Goal: Task Accomplishment & Management: Manage account settings

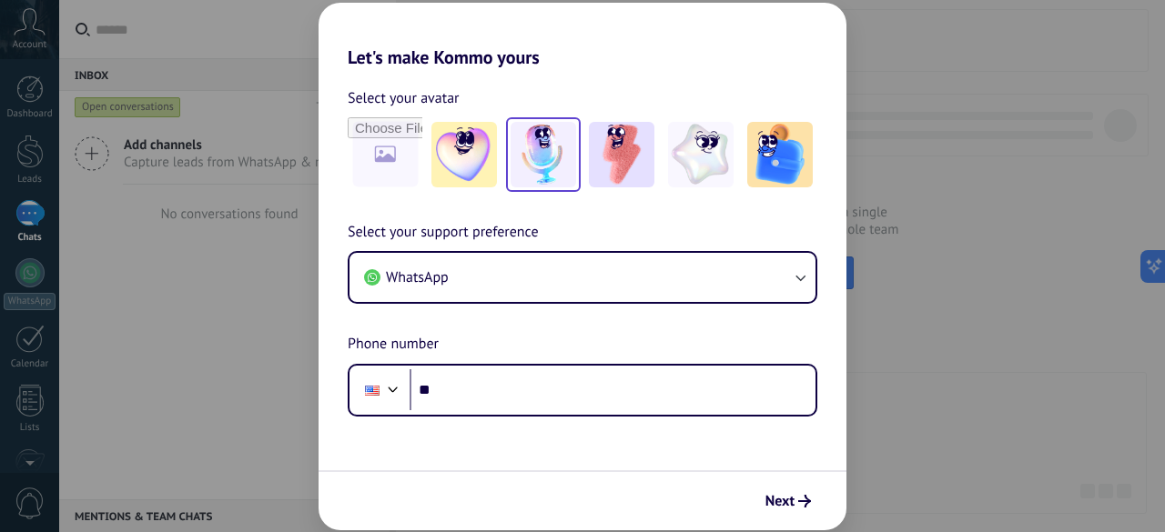
click at [562, 148] on img at bounding box center [543, 155] width 66 height 66
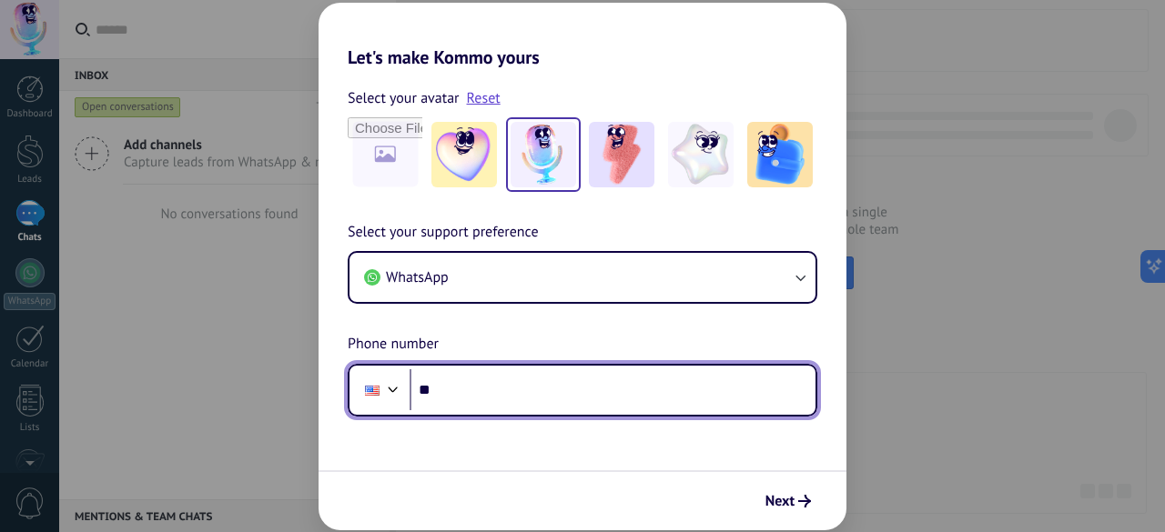
click at [389, 390] on div at bounding box center [393, 388] width 22 height 22
click at [468, 294] on div "Select your support preference WhatsApp Phone number Phone **" at bounding box center [582, 319] width 528 height 196
click at [391, 386] on div at bounding box center [393, 388] width 22 height 22
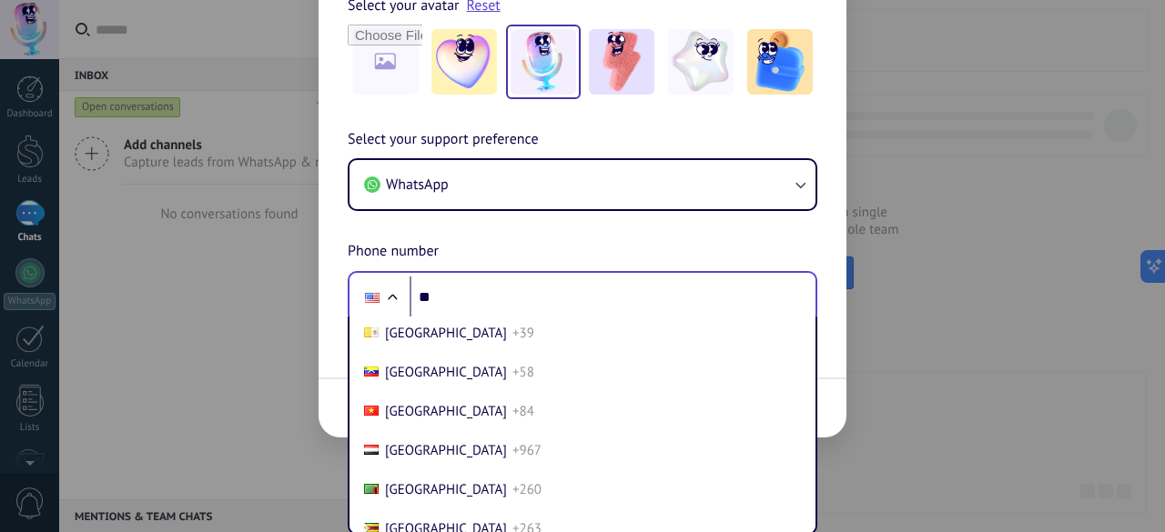
scroll to position [8118, 0]
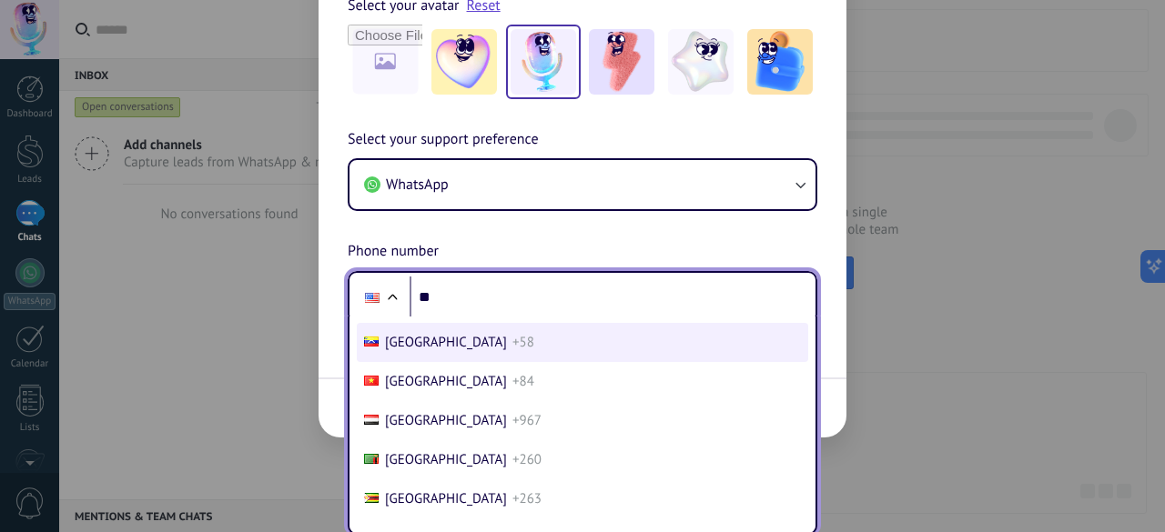
click at [512, 339] on span "+58" at bounding box center [523, 342] width 22 height 17
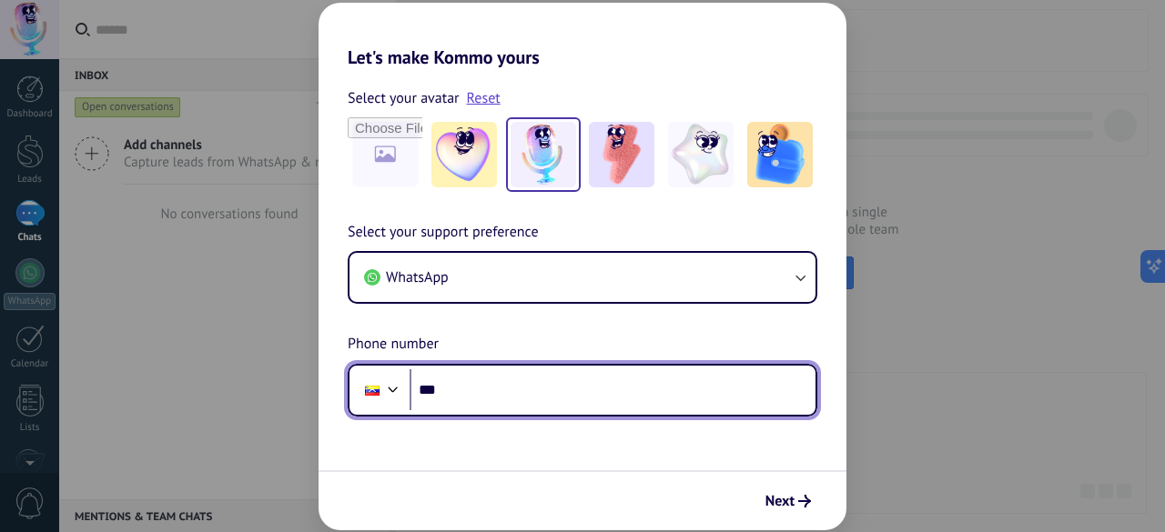
scroll to position [0, 0]
click at [480, 389] on input "**" at bounding box center [612, 390] width 406 height 42
type input "**********"
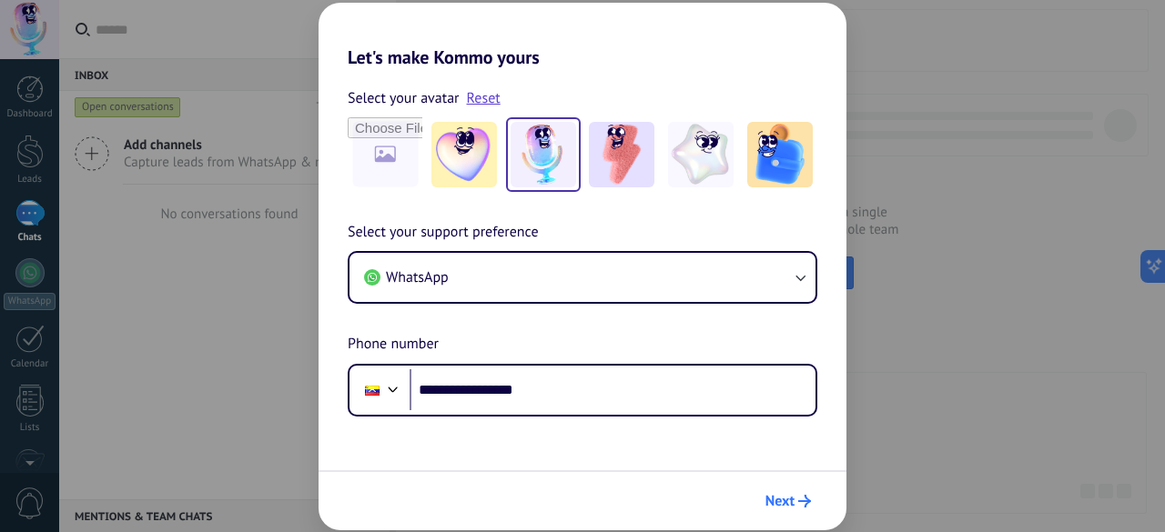
click at [782, 501] on span "Next" at bounding box center [779, 501] width 29 height 13
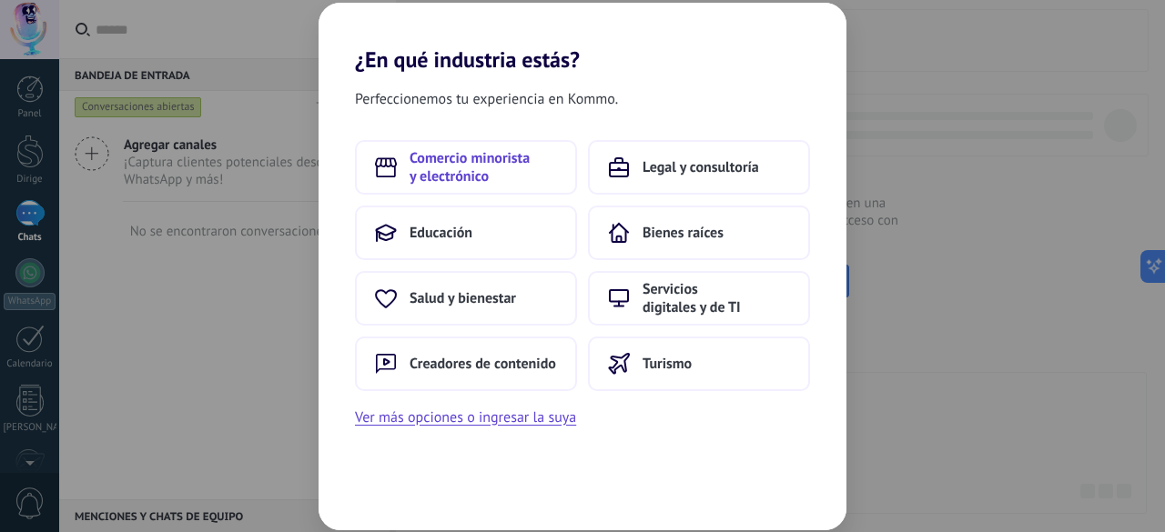
click at [499, 160] on font "Comercio minorista y electrónico" at bounding box center [469, 167] width 120 height 36
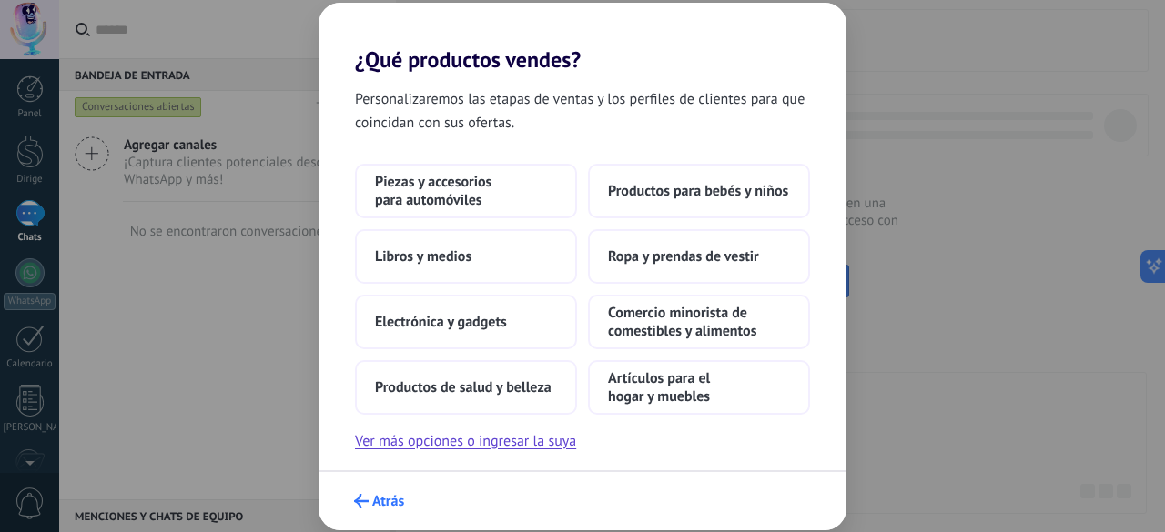
click at [369, 502] on span "Atrás" at bounding box center [379, 501] width 50 height 15
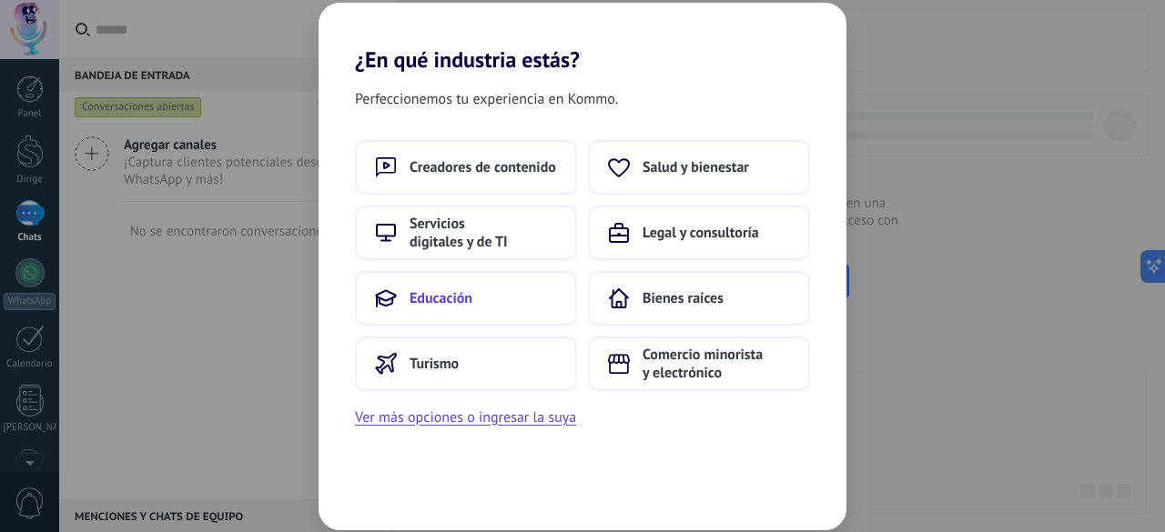
click at [465, 312] on button "Educación" at bounding box center [466, 298] width 222 height 55
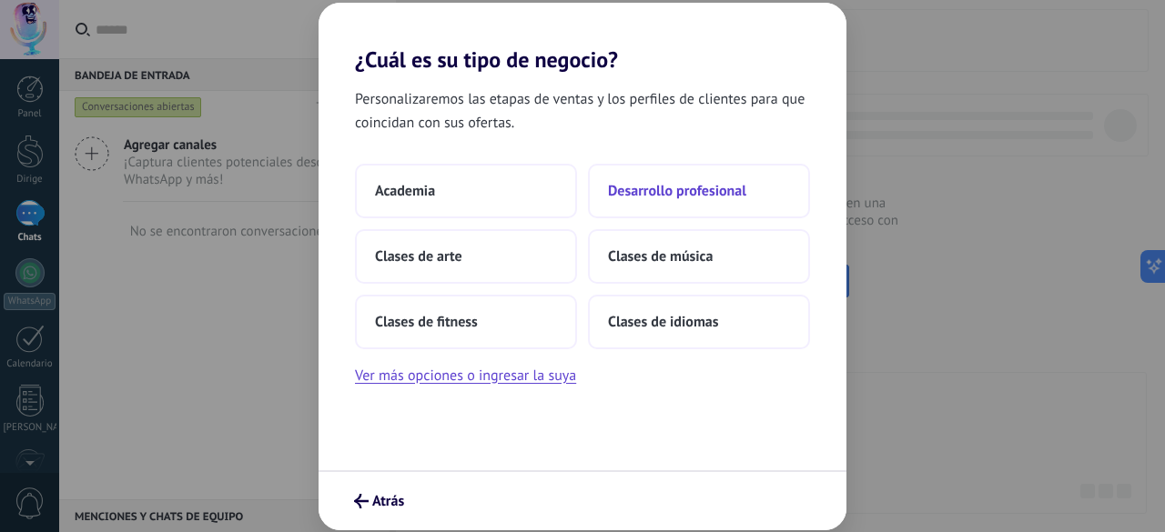
click at [699, 207] on button "Desarrollo profesional" at bounding box center [699, 191] width 222 height 55
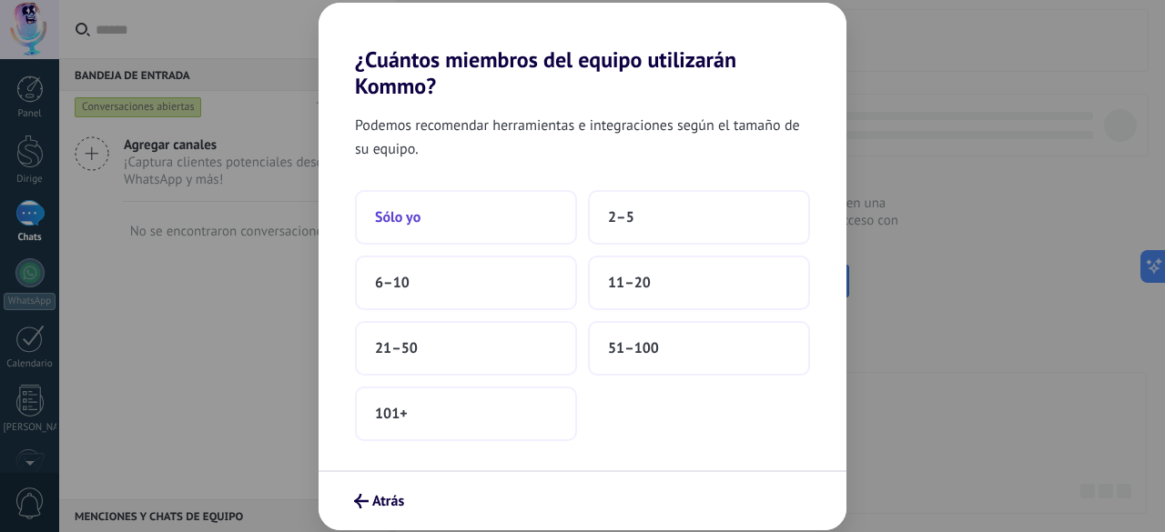
click at [493, 228] on button "Sólo yo" at bounding box center [466, 217] width 222 height 55
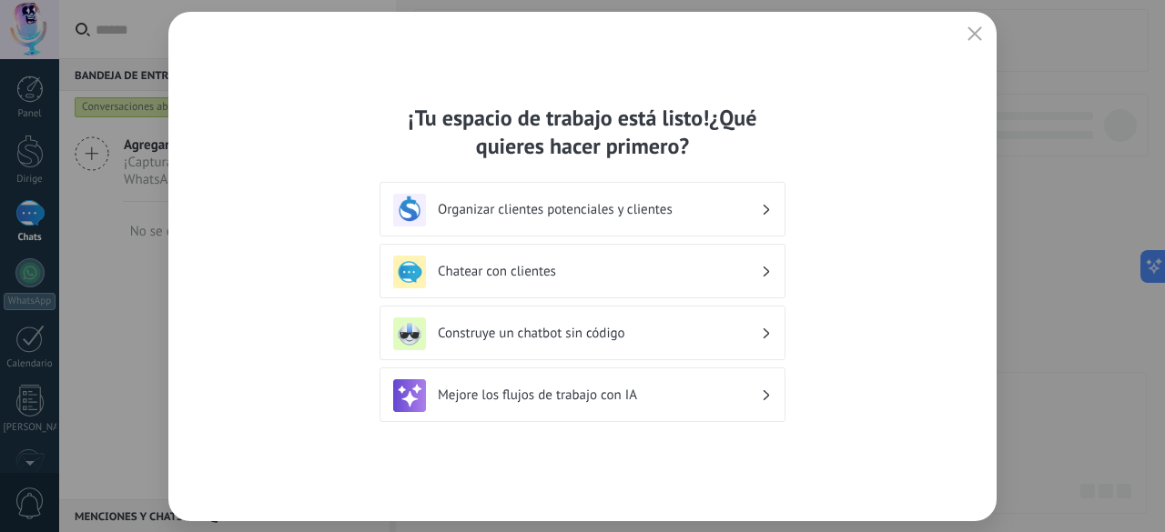
click at [626, 336] on h3 "Construye un chatbot sin código" at bounding box center [599, 333] width 323 height 17
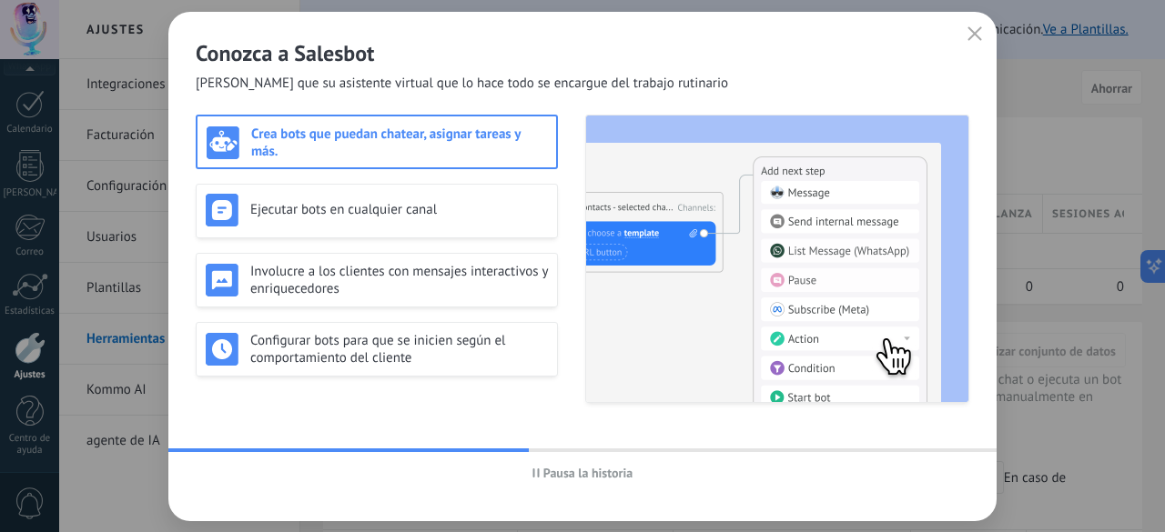
click at [448, 129] on font "Crea bots que puedan chatear, asignar tareas y más." at bounding box center [385, 143] width 269 height 35
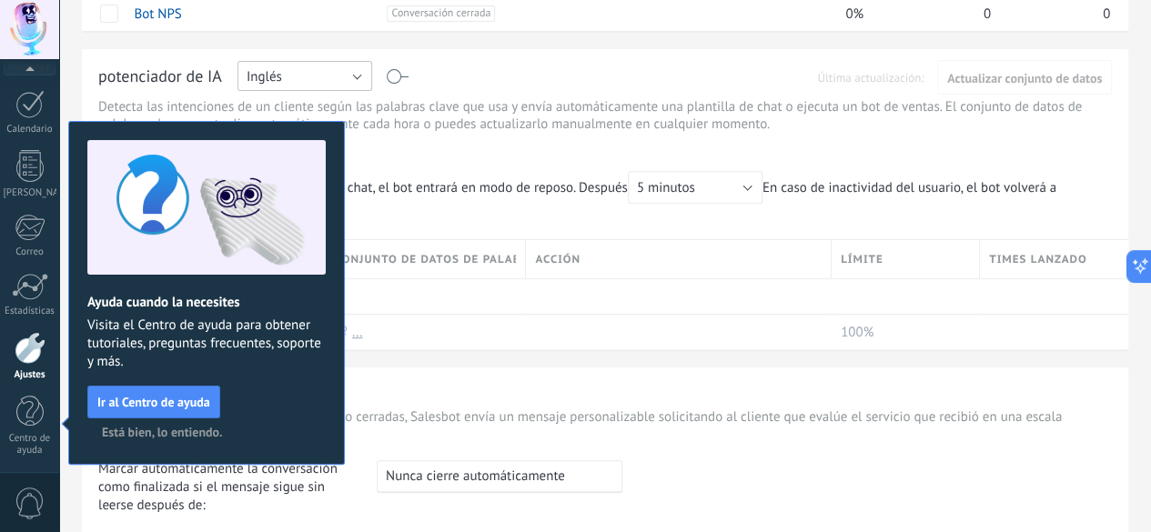
click at [372, 74] on button "Inglés" at bounding box center [304, 76] width 135 height 30
click at [366, 136] on span "Español" at bounding box center [296, 139] width 139 height 17
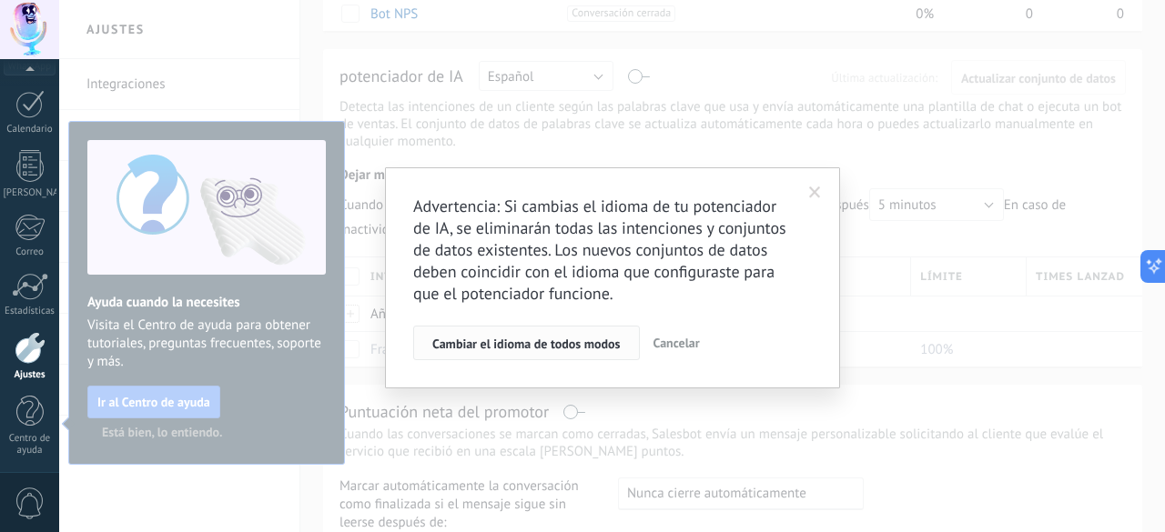
click at [548, 345] on font "Cambiar el idioma de todos modos" at bounding box center [526, 344] width 188 height 16
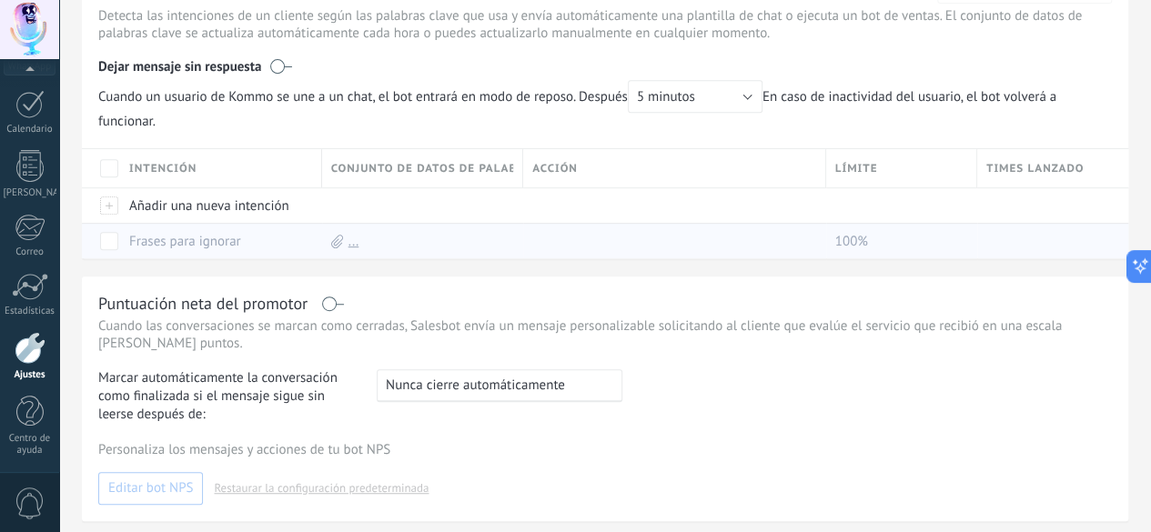
scroll to position [273, 0]
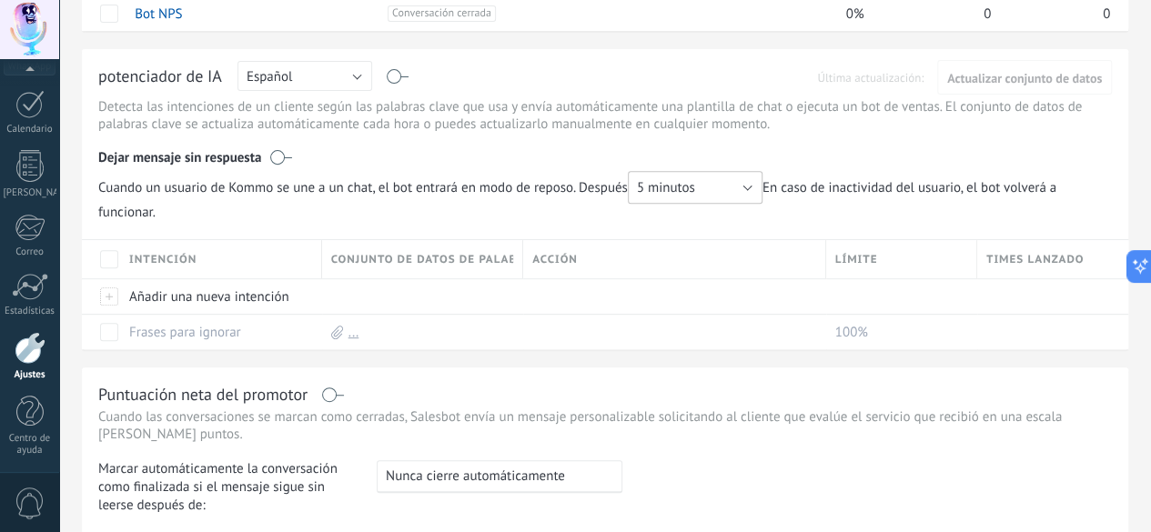
click at [763, 204] on button "5 minutos" at bounding box center [695, 187] width 135 height 33
click at [756, 197] on span "5 minutos" at bounding box center [686, 187] width 139 height 17
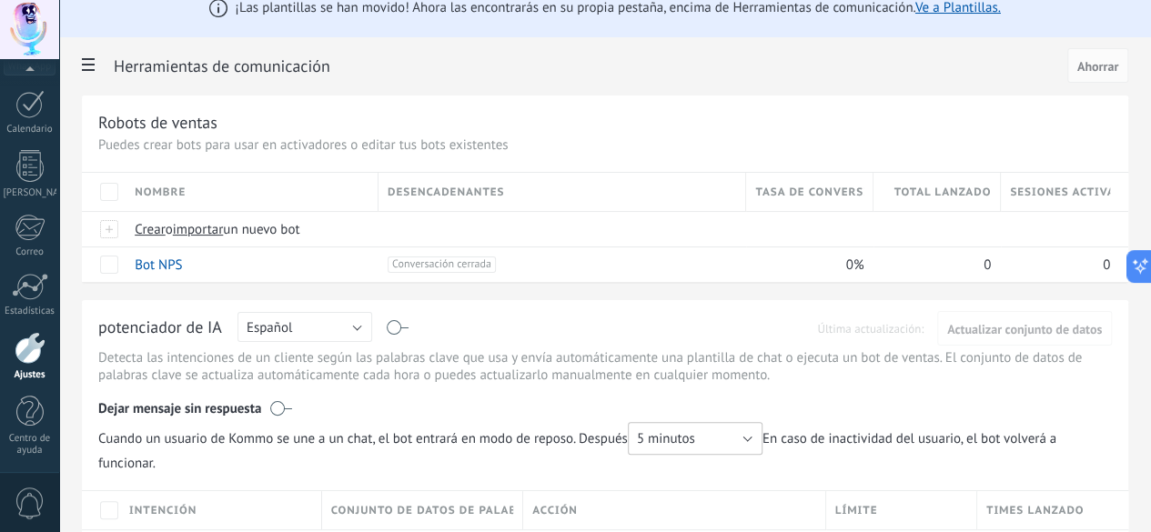
scroll to position [0, 0]
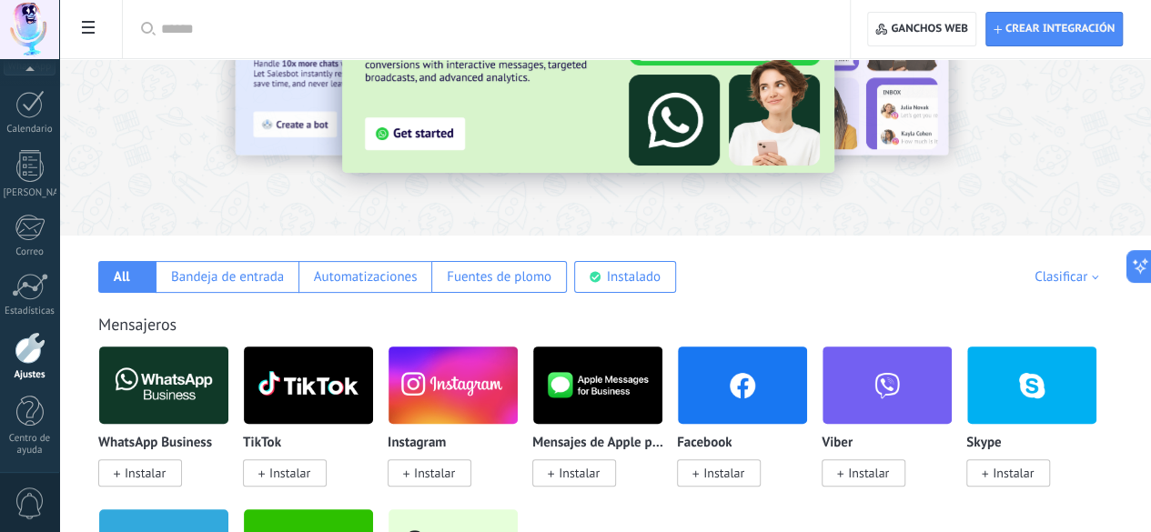
scroll to position [91, 0]
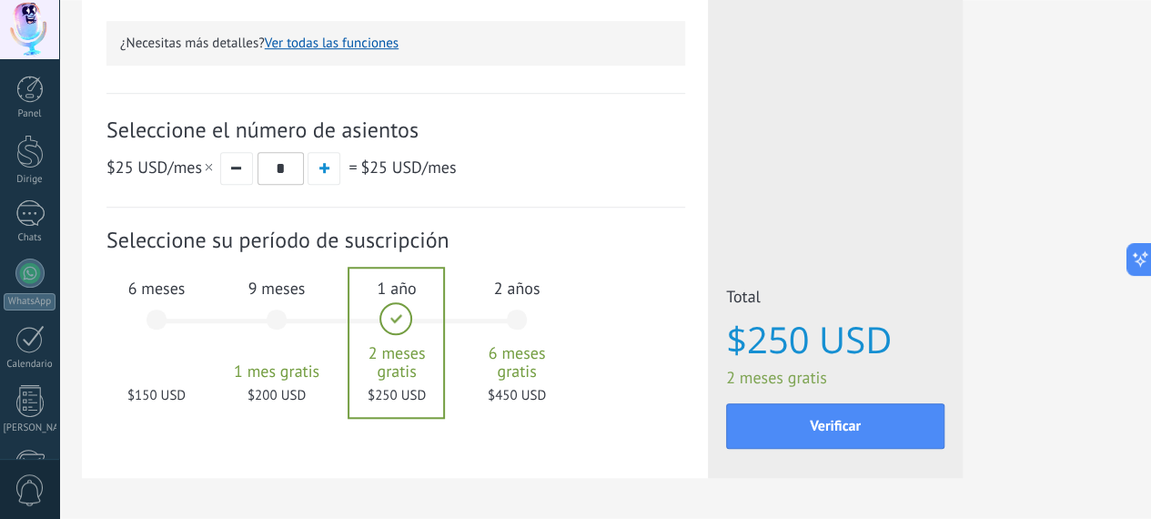
scroll to position [648, 0]
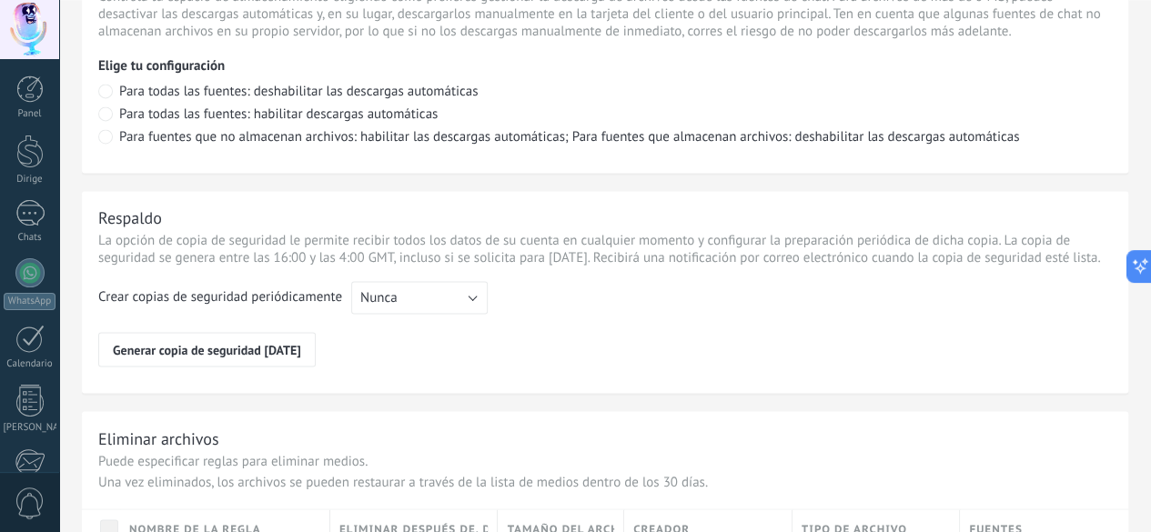
scroll to position [1456, 0]
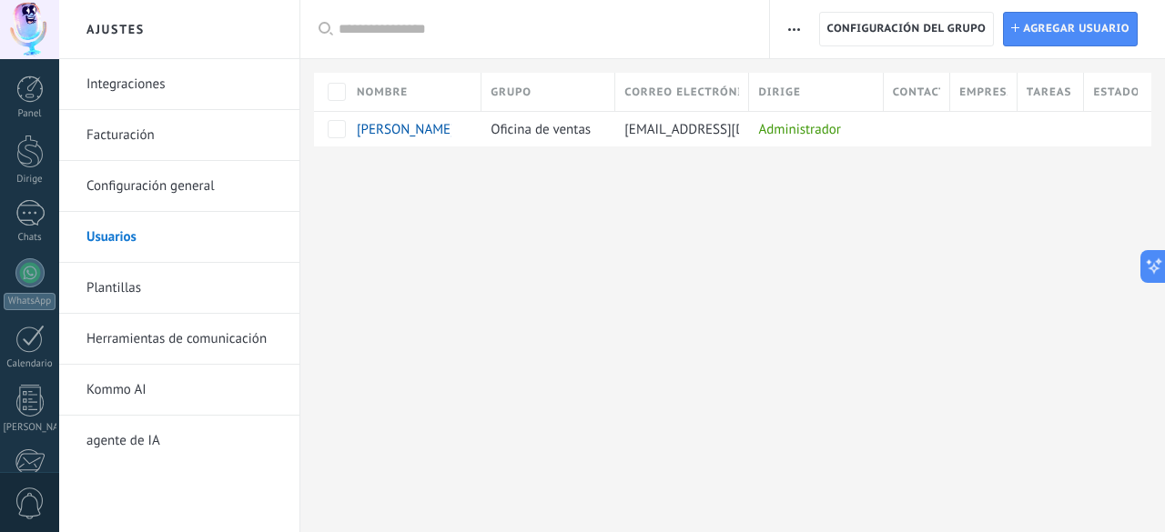
click at [143, 274] on link "Plantillas" at bounding box center [183, 288] width 195 height 51
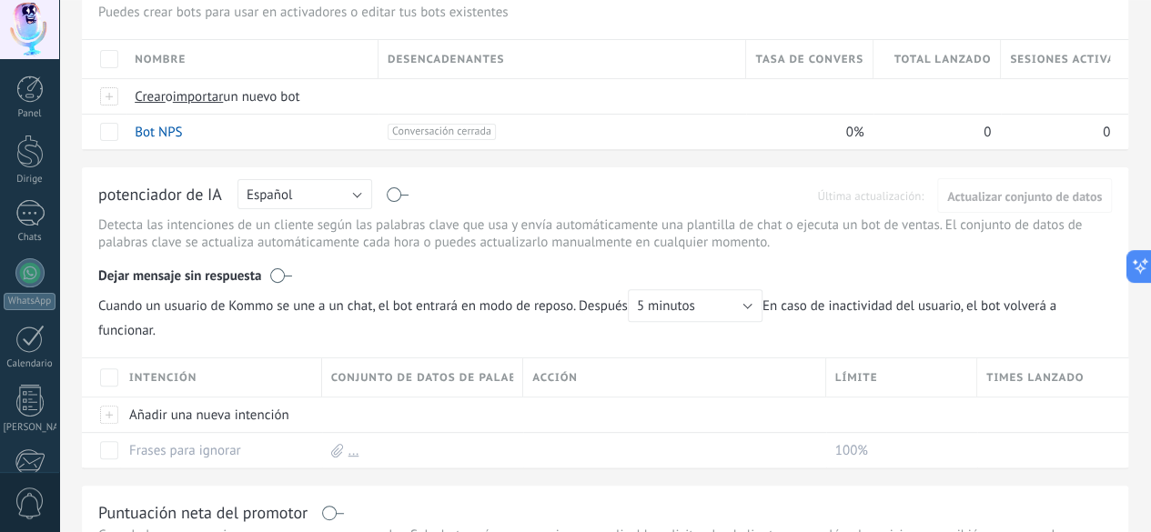
scroll to position [273, 0]
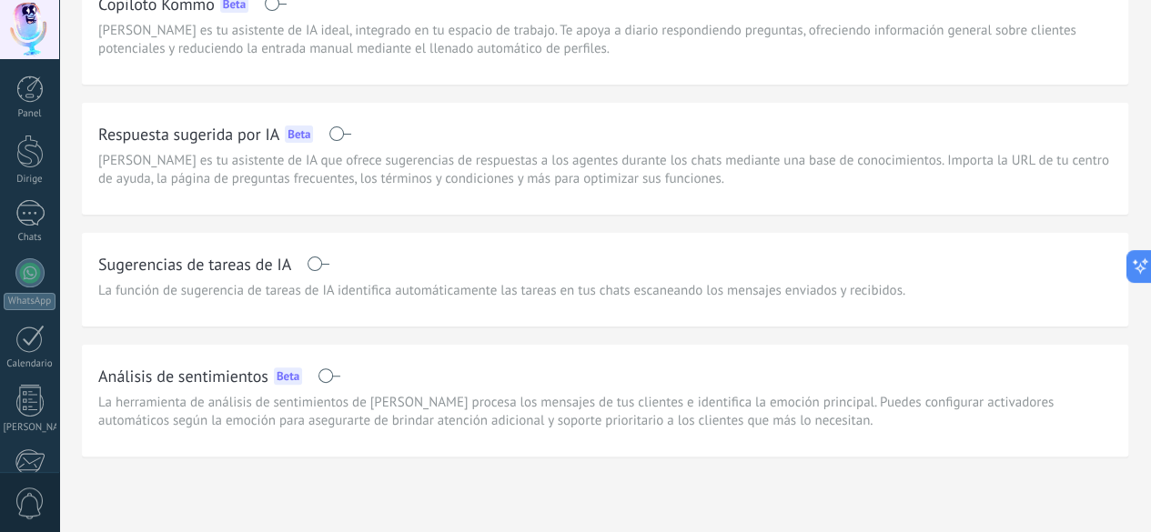
scroll to position [142, 0]
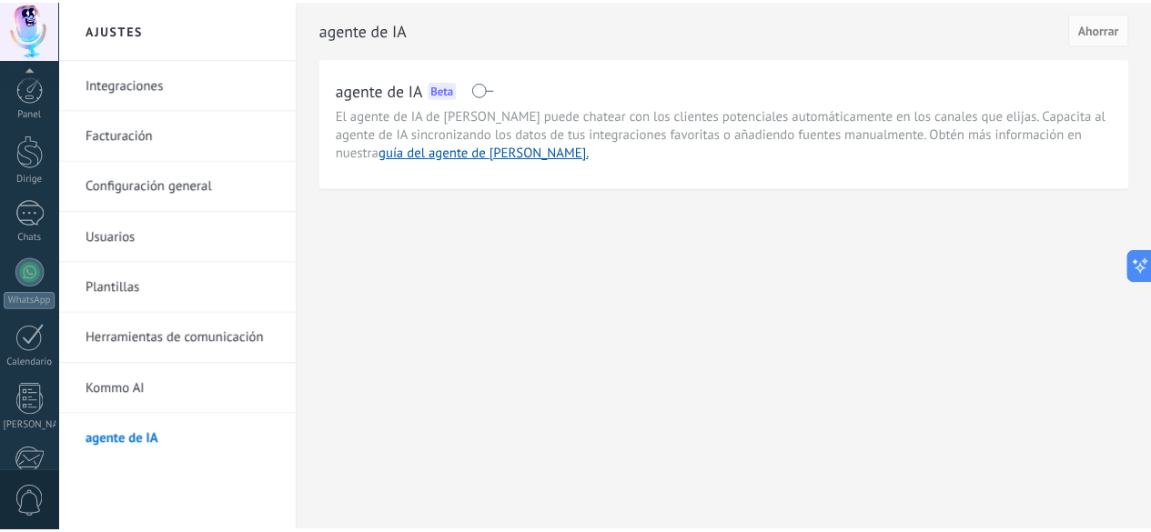
scroll to position [235, 0]
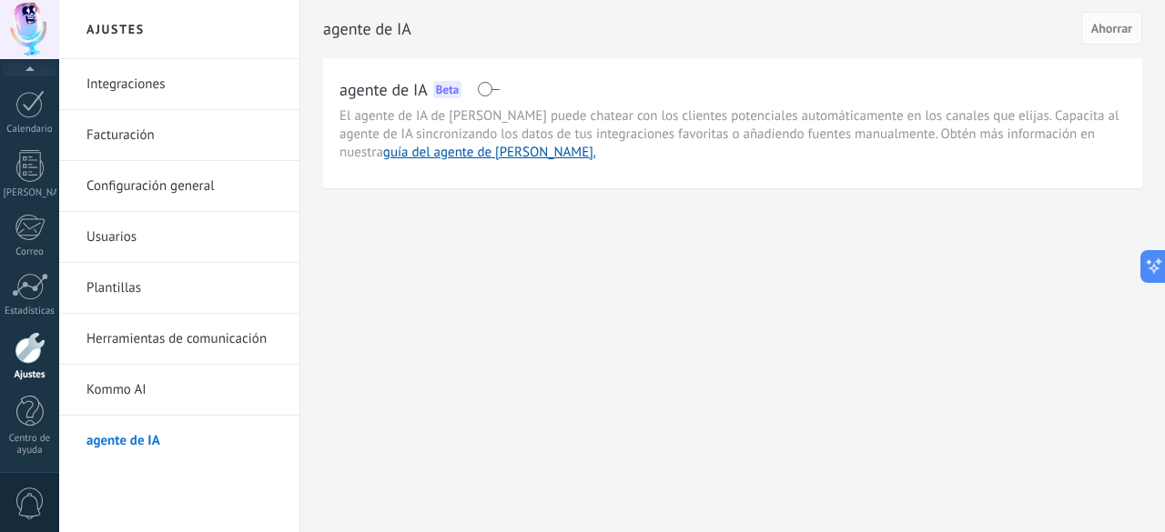
click at [33, 358] on div at bounding box center [30, 348] width 31 height 32
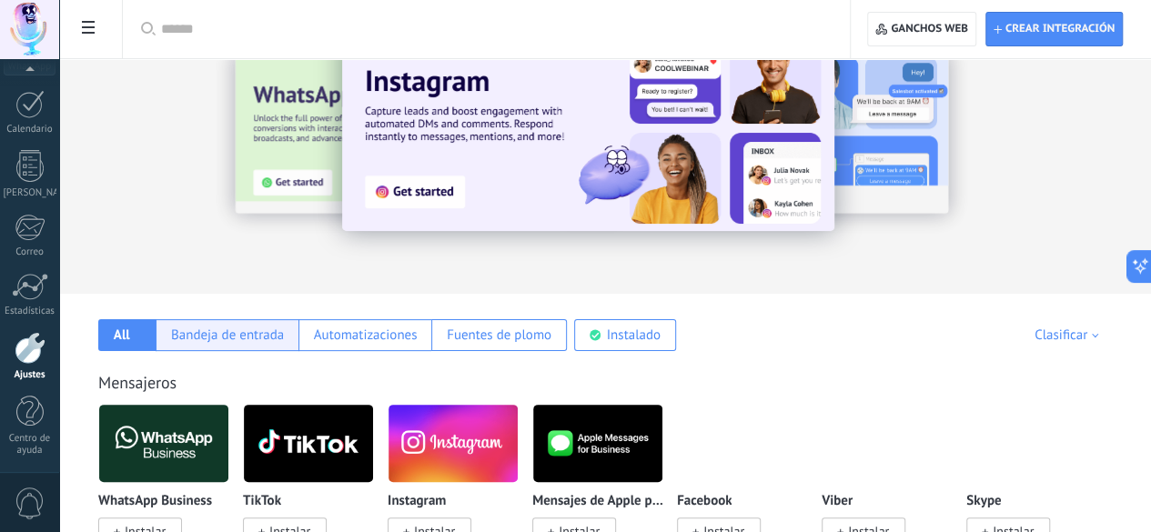
scroll to position [91, 0]
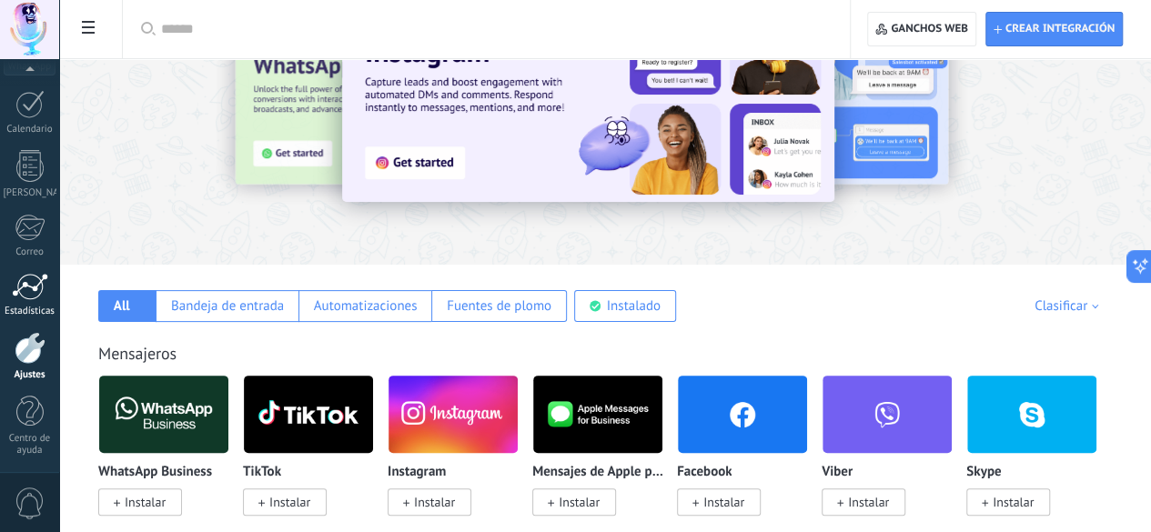
click at [31, 292] on div at bounding box center [30, 286] width 36 height 27
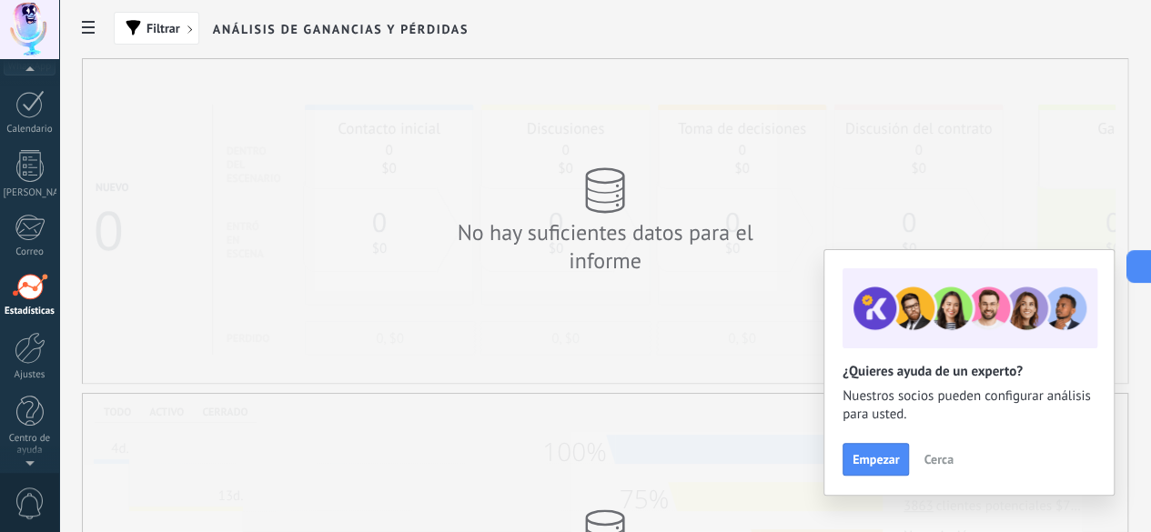
scroll to position [235, 0]
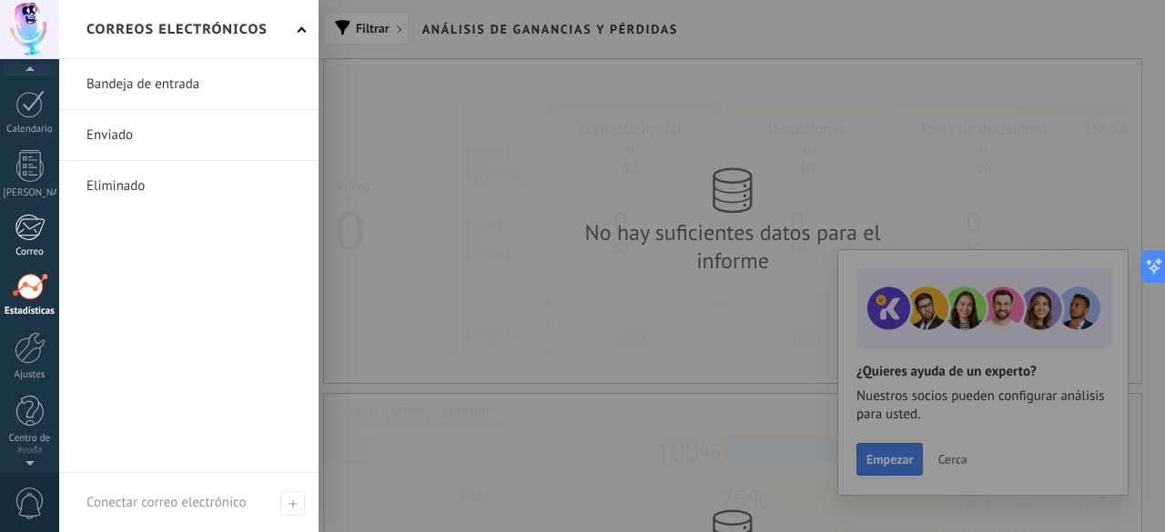
click at [39, 226] on div at bounding box center [30, 227] width 30 height 27
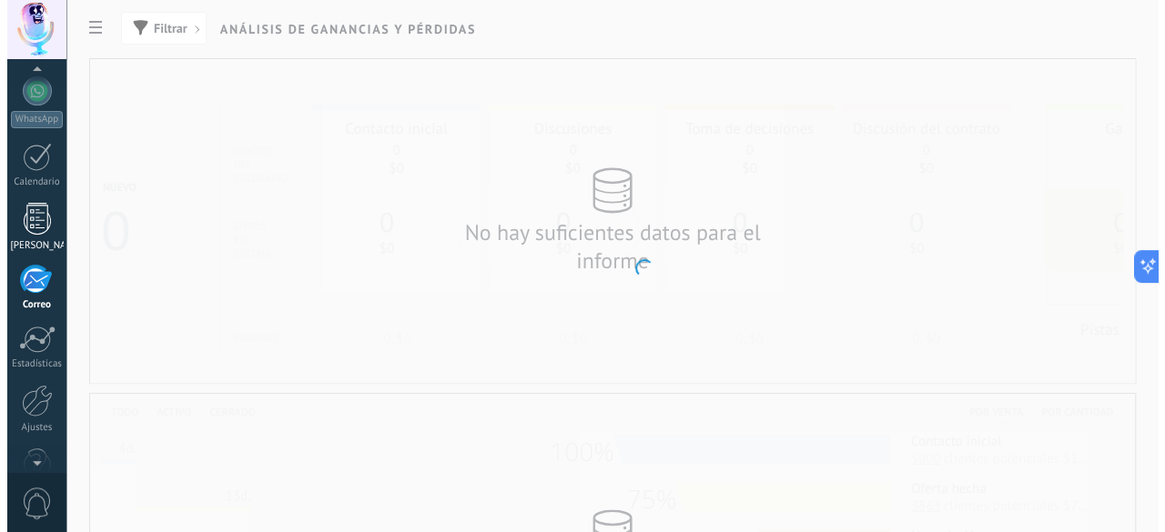
scroll to position [176, 0]
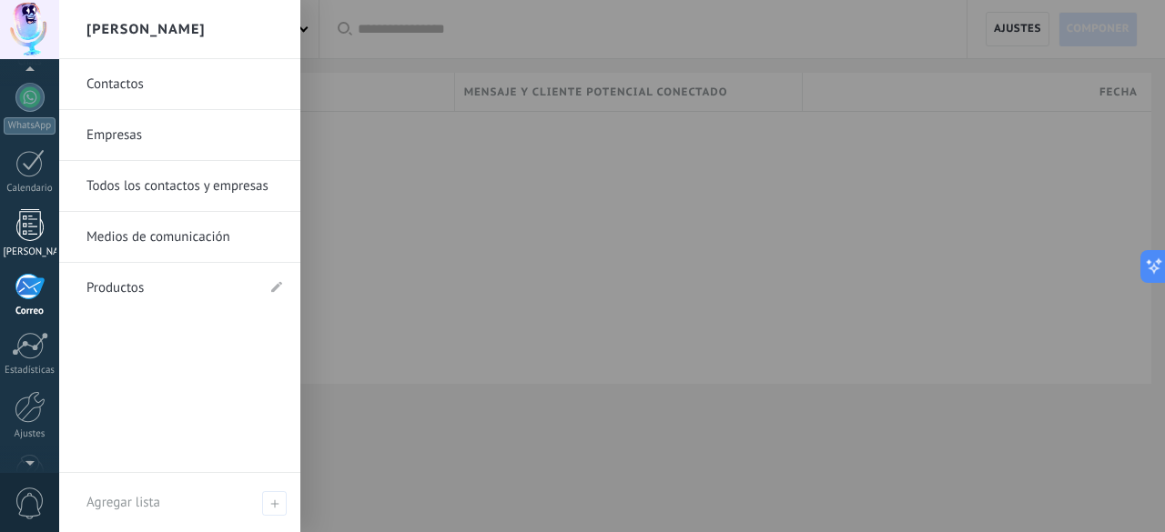
click at [34, 228] on div at bounding box center [29, 225] width 27 height 32
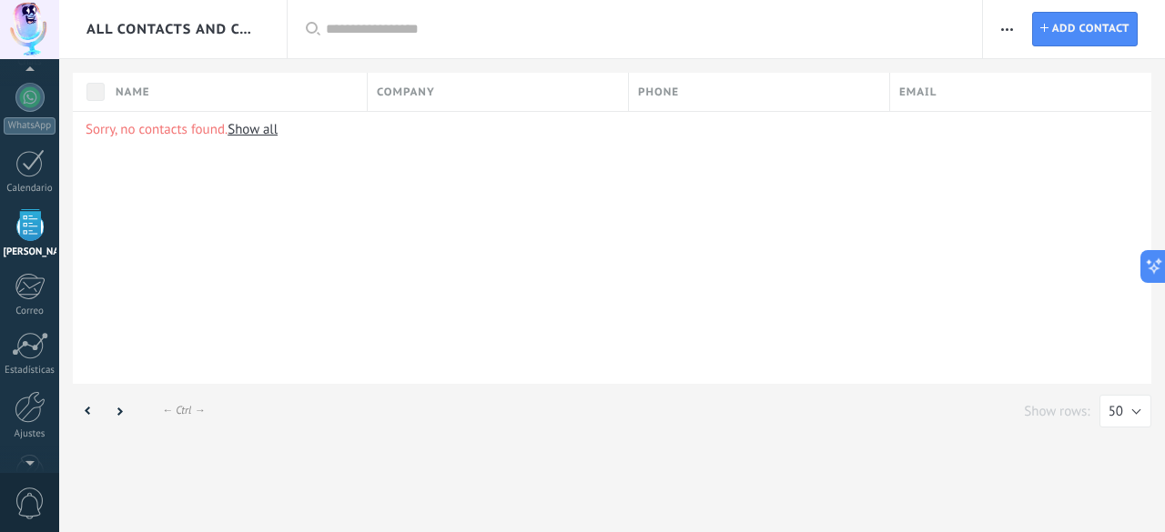
scroll to position [112, 0]
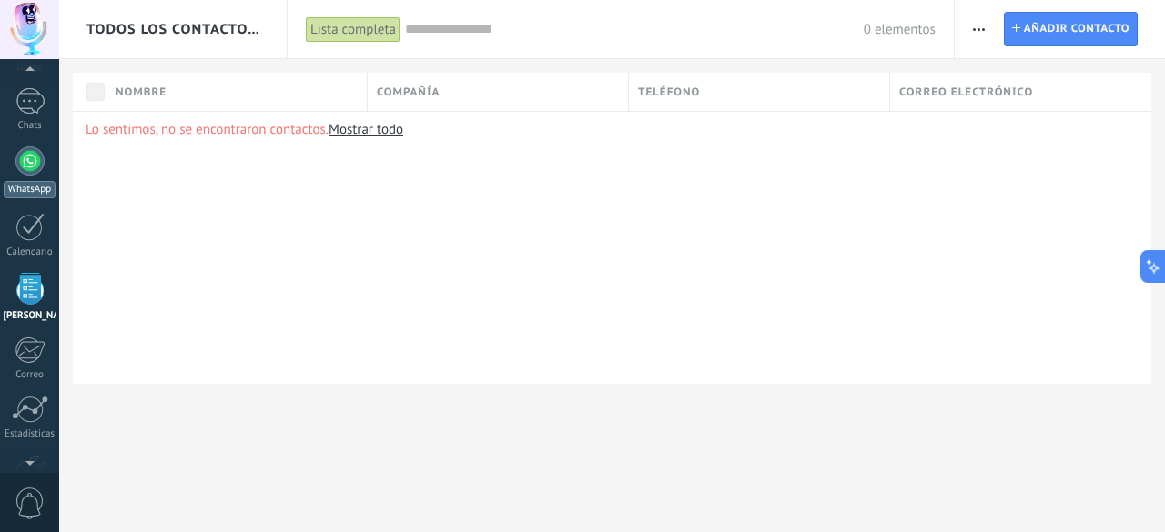
click at [31, 157] on div at bounding box center [29, 161] width 29 height 29
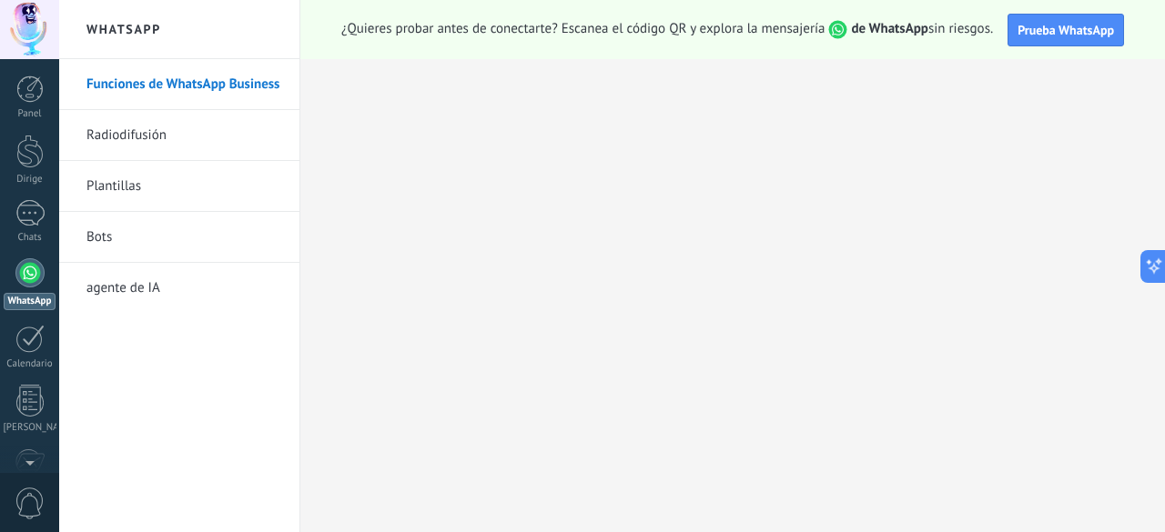
click at [142, 138] on font "Radiodifusión" at bounding box center [126, 134] width 80 height 17
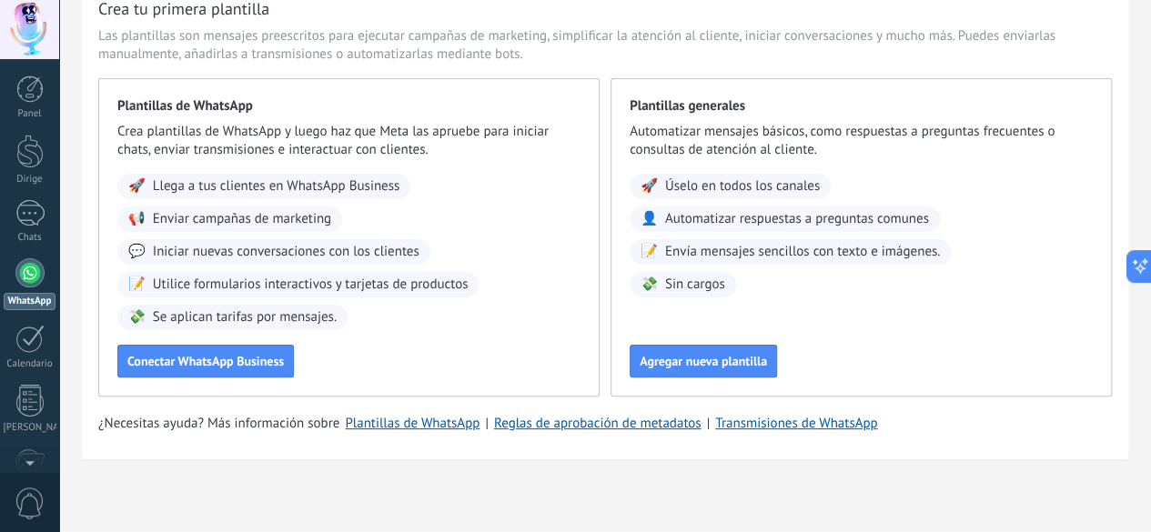
scroll to position [135, 0]
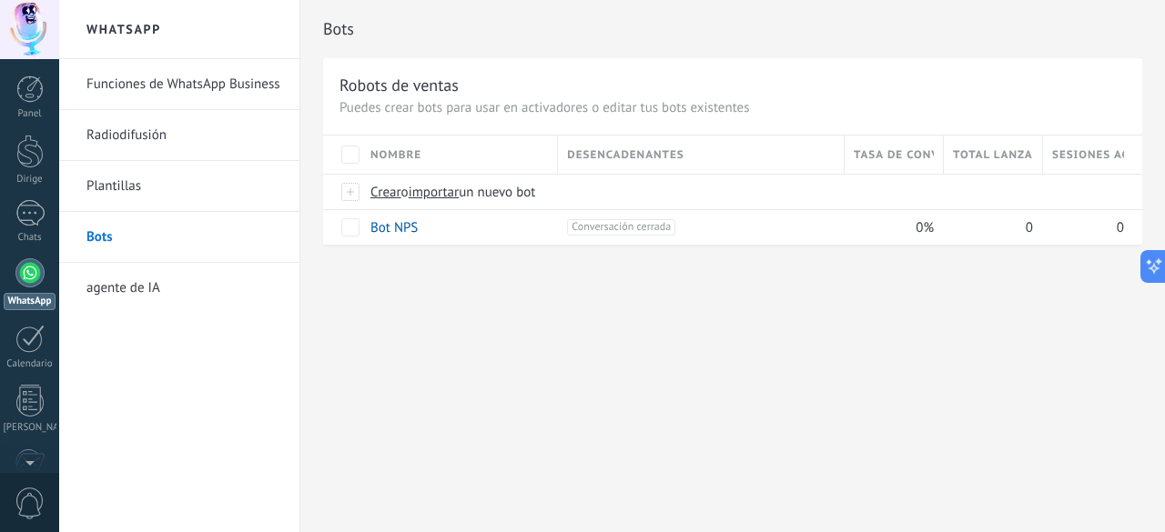
click at [153, 288] on font "agente de IA" at bounding box center [123, 287] width 74 height 17
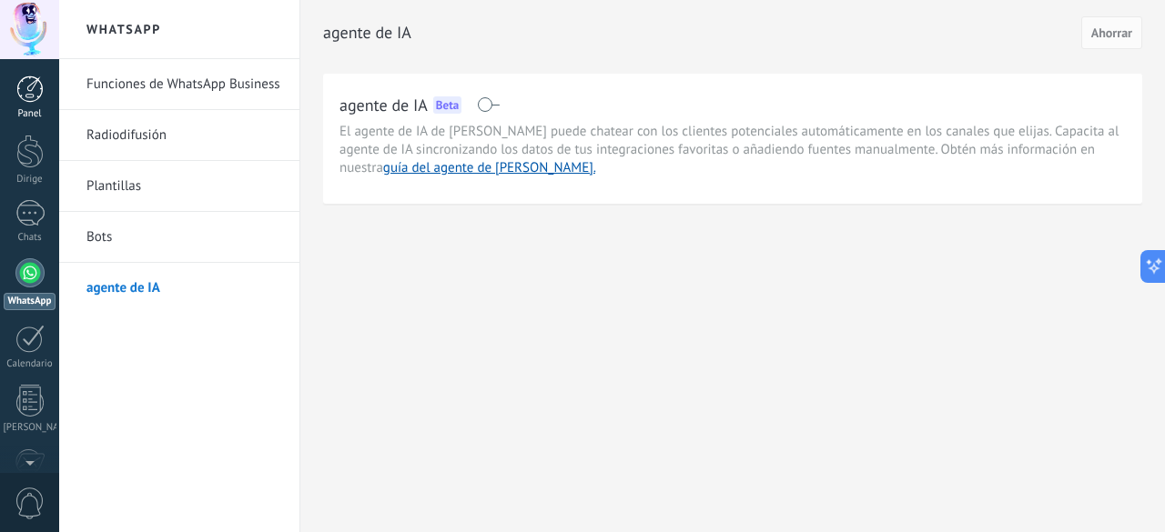
click at [23, 98] on div at bounding box center [29, 89] width 27 height 27
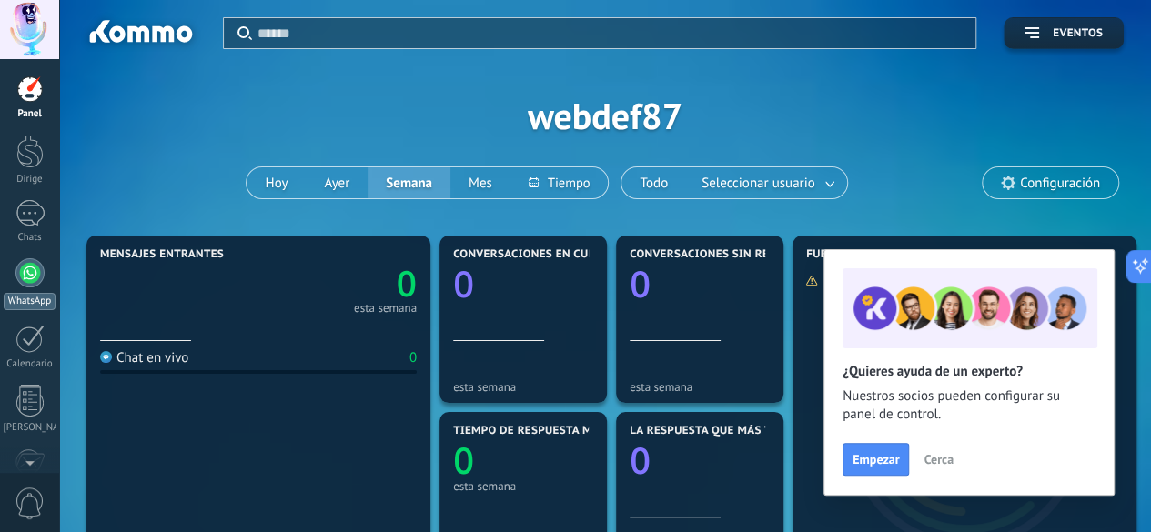
click at [27, 272] on div at bounding box center [29, 272] width 29 height 29
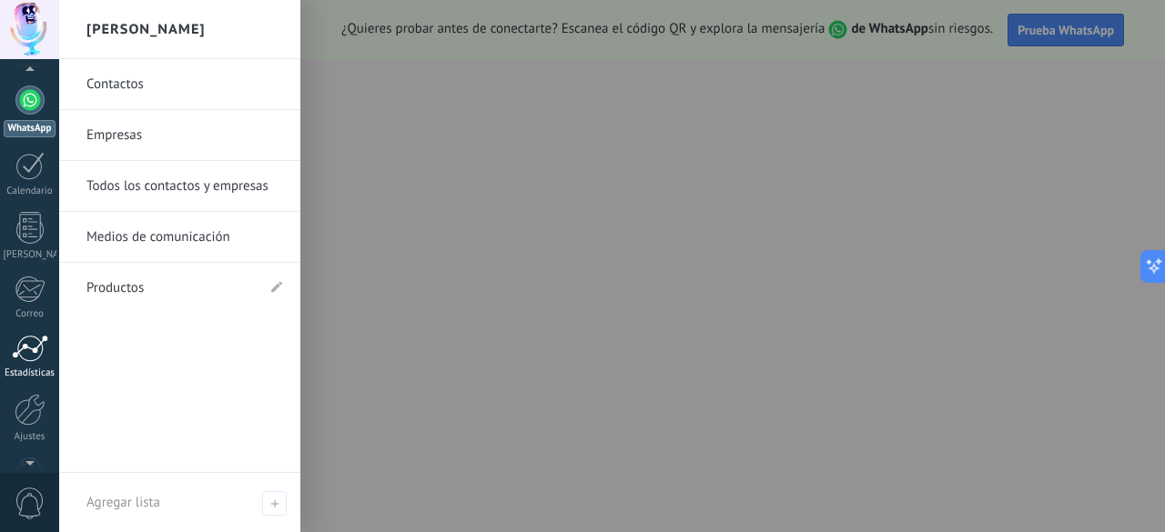
scroll to position [235, 0]
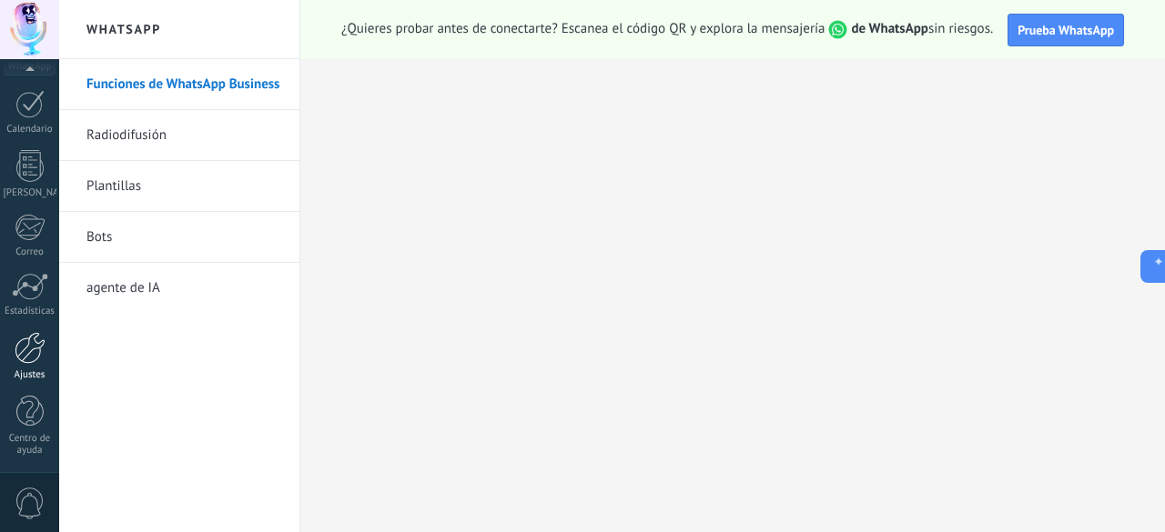
click at [30, 339] on div at bounding box center [30, 348] width 31 height 32
